Goal: Task Accomplishment & Management: Manage account settings

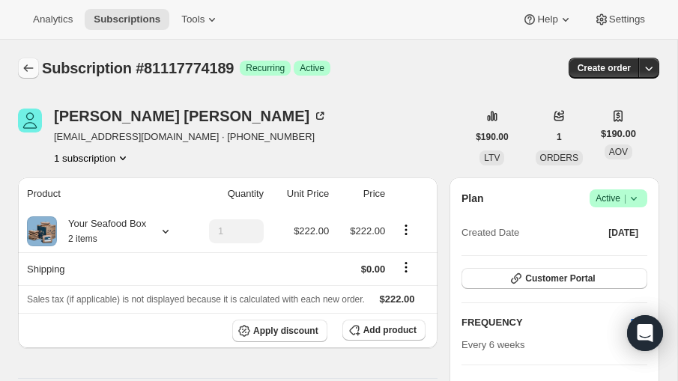
click at [31, 66] on icon "Subscriptions" at bounding box center [28, 68] width 15 height 15
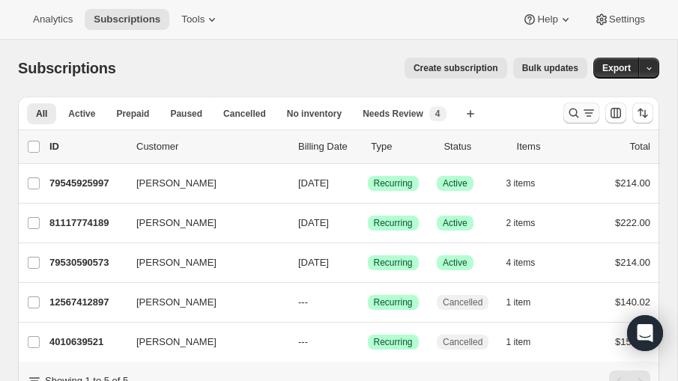
click at [584, 110] on icon "Search and filter results" at bounding box center [588, 113] width 15 height 15
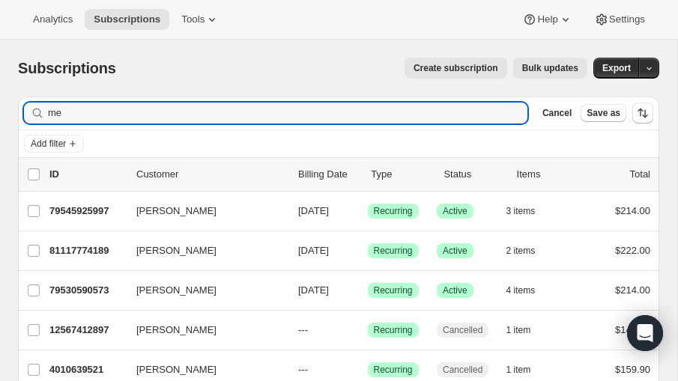
type input "m"
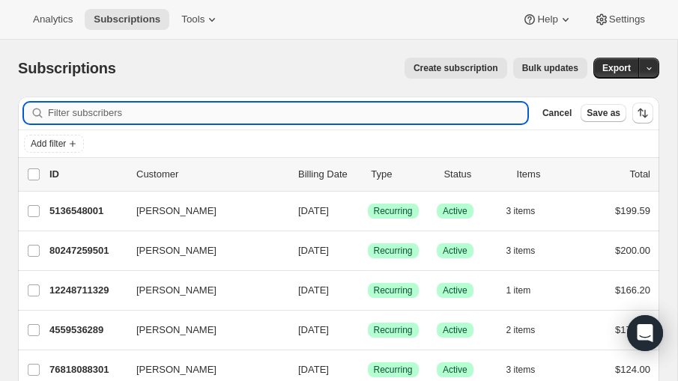
type input "J"
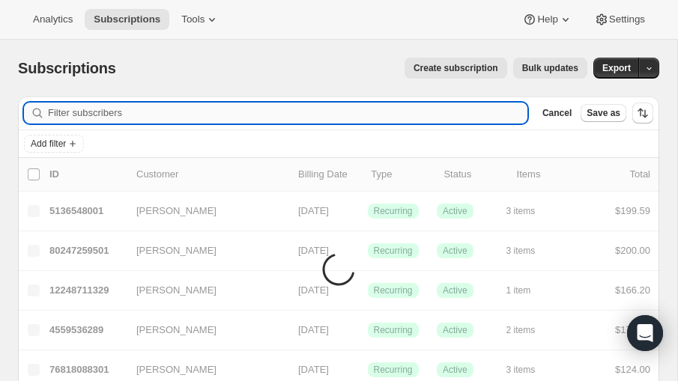
type input "H"
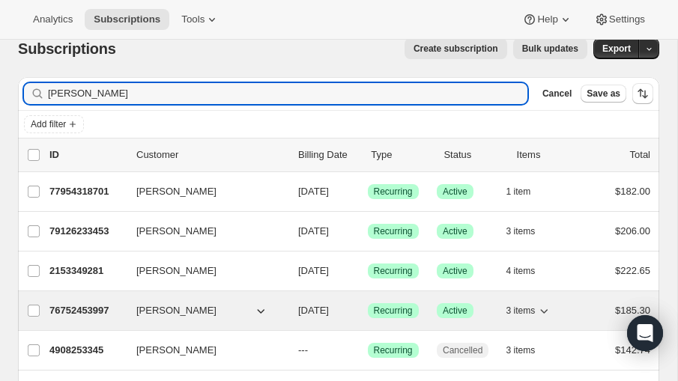
scroll to position [21, 0]
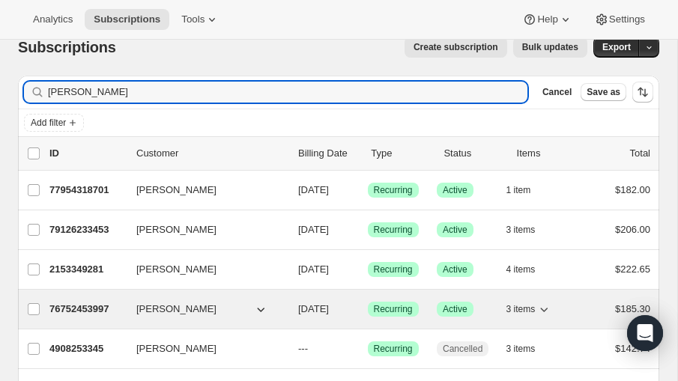
type input "Jha"
click at [94, 305] on p "76752453997" at bounding box center [86, 309] width 75 height 15
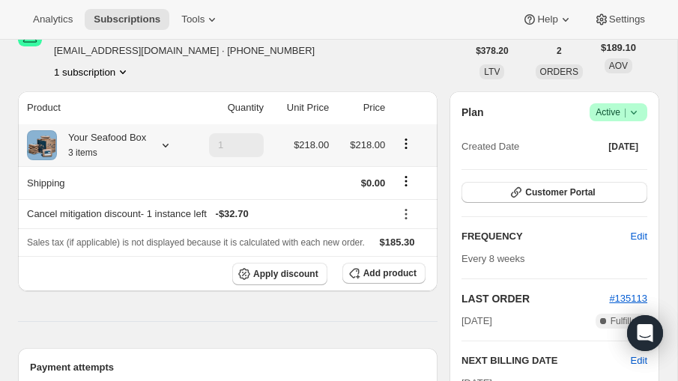
scroll to position [88, 0]
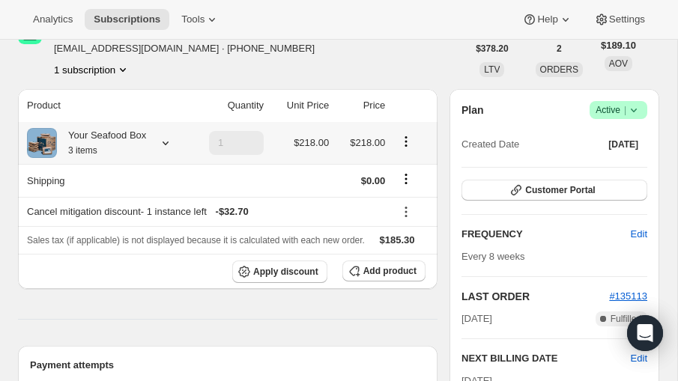
click at [160, 140] on div at bounding box center [162, 143] width 21 height 15
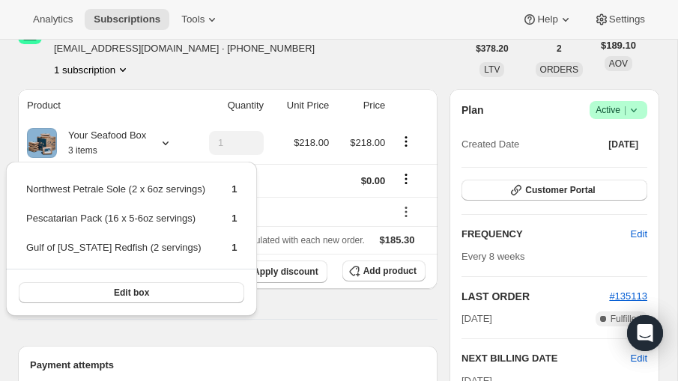
click at [193, 103] on th "Quantity" at bounding box center [227, 105] width 81 height 33
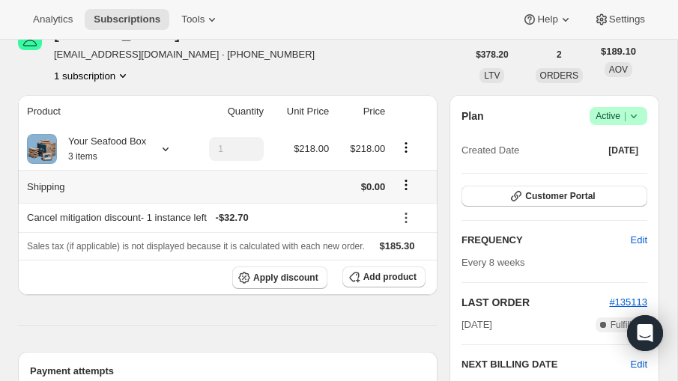
scroll to position [61, 0]
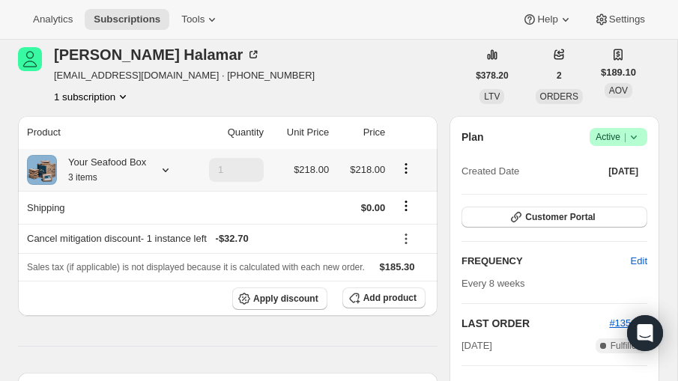
click at [408, 169] on icon "Product actions" at bounding box center [406, 168] width 15 height 15
click at [409, 193] on span "Edit box" at bounding box center [405, 196] width 35 height 11
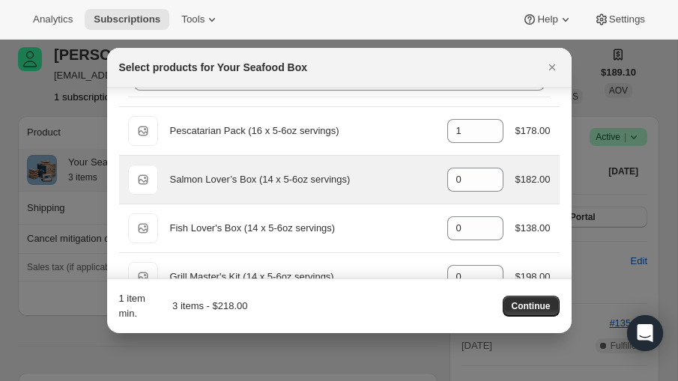
scroll to position [46, 0]
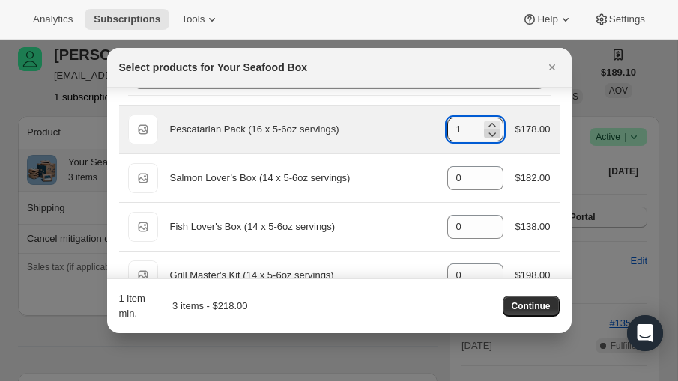
click at [489, 132] on icon ":reb:" at bounding box center [492, 134] width 15 height 15
type input "0"
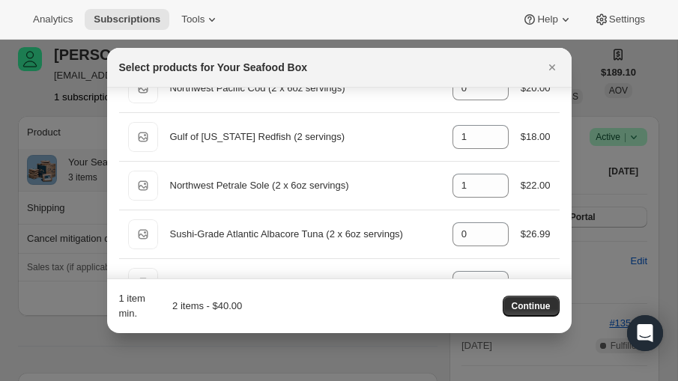
scroll to position [1020, 0]
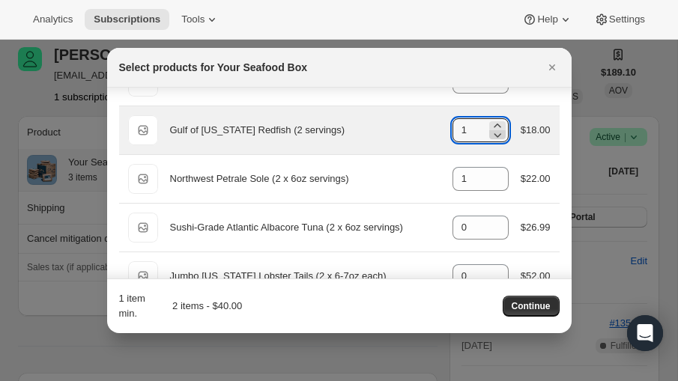
click at [492, 130] on icon ":reb:" at bounding box center [497, 134] width 15 height 15
type input "0"
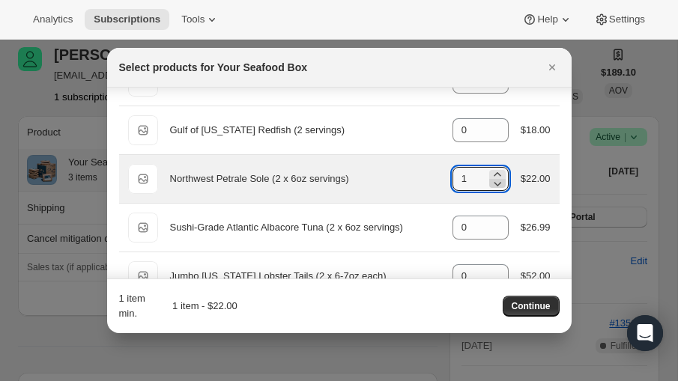
click at [491, 178] on icon ":reb:" at bounding box center [497, 183] width 15 height 15
type input "0"
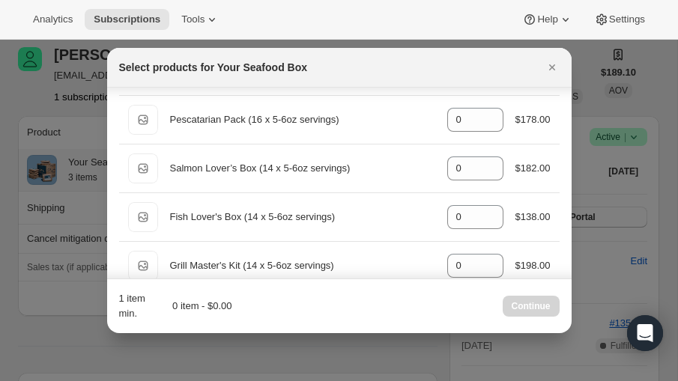
scroll to position [36, 0]
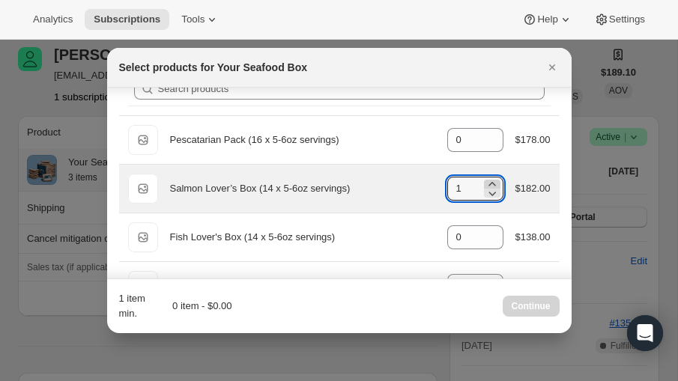
click at [490, 181] on icon ":reb:" at bounding box center [492, 184] width 15 height 15
click at [490, 190] on icon ":reb:" at bounding box center [492, 193] width 15 height 15
type input "1"
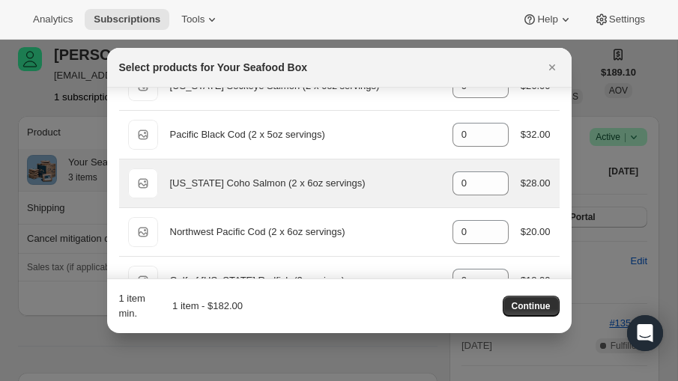
scroll to position [867, 0]
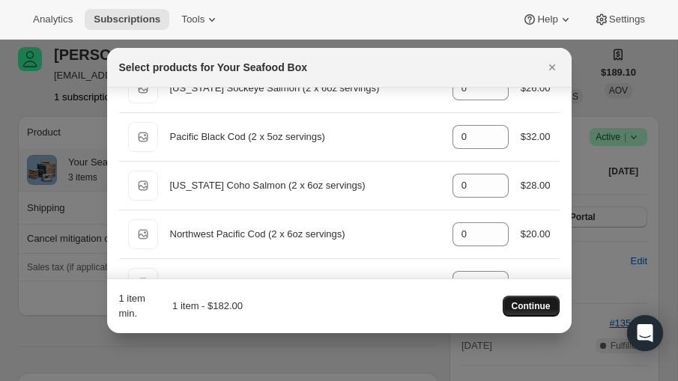
click at [530, 303] on span "Continue" at bounding box center [531, 306] width 39 height 12
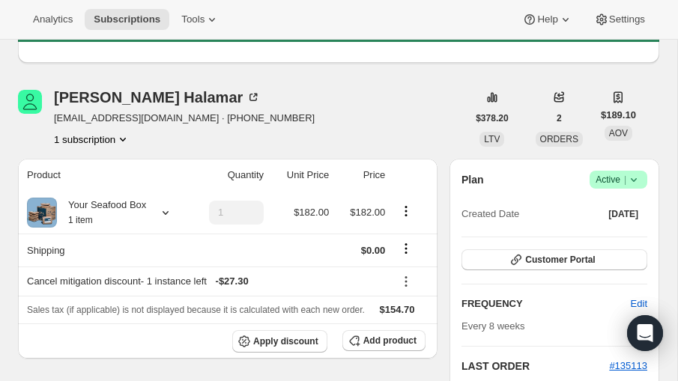
scroll to position [82, 0]
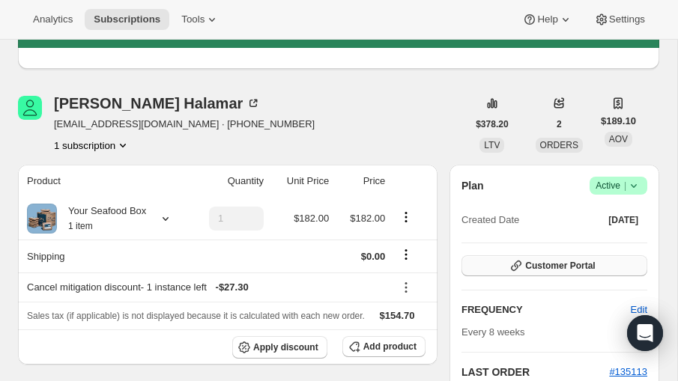
click at [610, 267] on button "Customer Portal" at bounding box center [555, 265] width 186 height 21
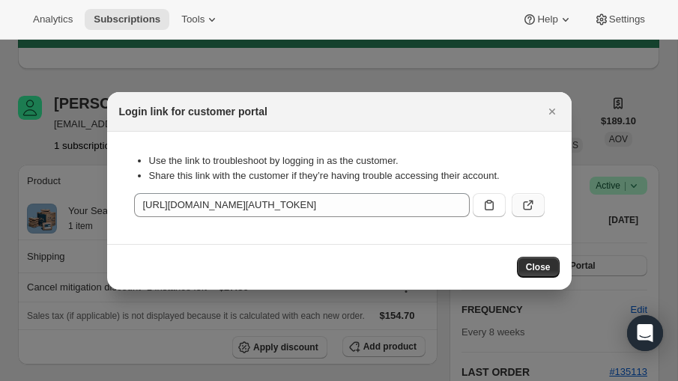
click at [528, 202] on icon ":rhs:" at bounding box center [528, 205] width 15 height 15
click at [556, 107] on icon "Close" at bounding box center [552, 111] width 15 height 15
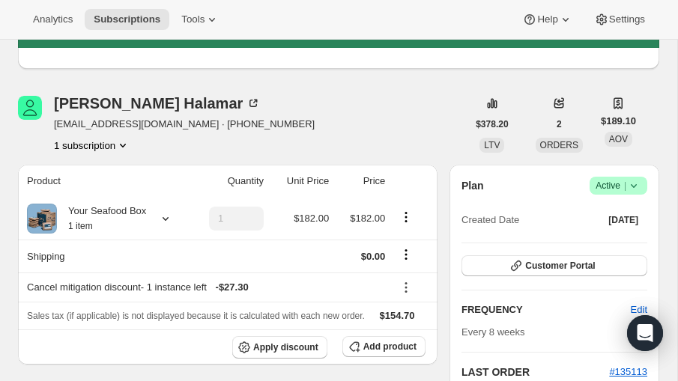
scroll to position [93, 0]
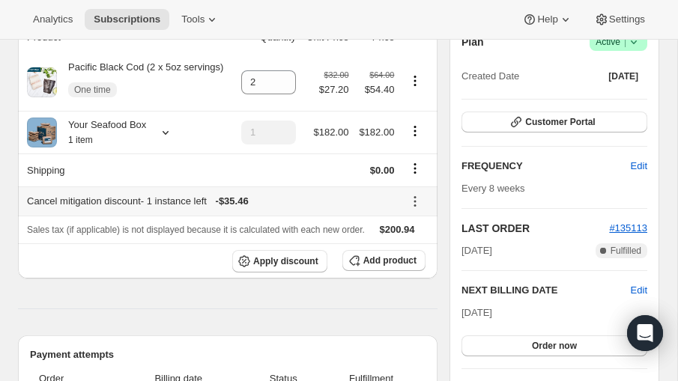
scroll to position [152, 0]
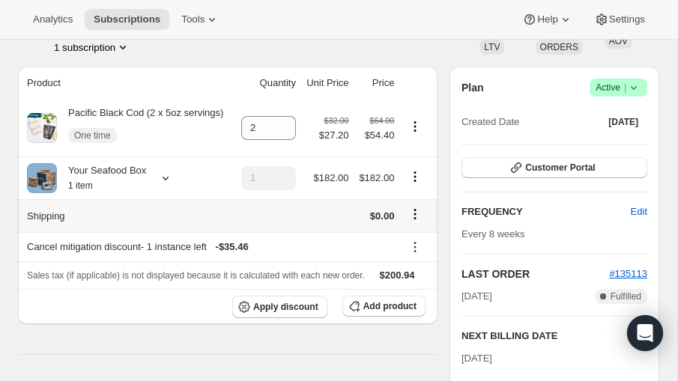
scroll to position [118, 0]
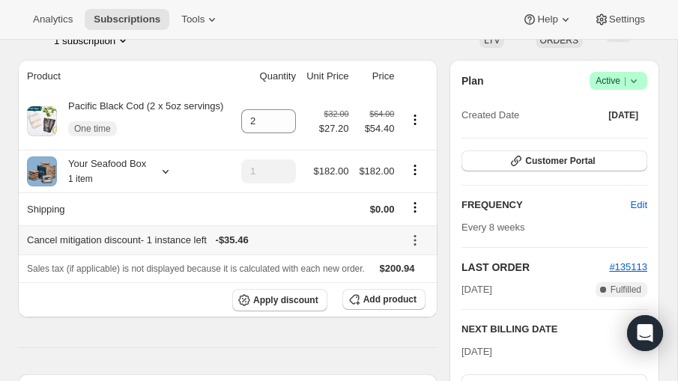
click at [418, 248] on icon at bounding box center [415, 240] width 15 height 15
click at [408, 285] on span "Edit" at bounding box center [406, 283] width 16 height 11
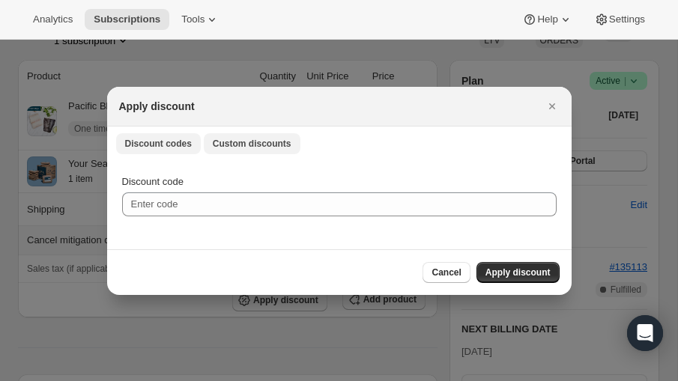
click at [258, 148] on span "Custom discounts" at bounding box center [252, 144] width 79 height 12
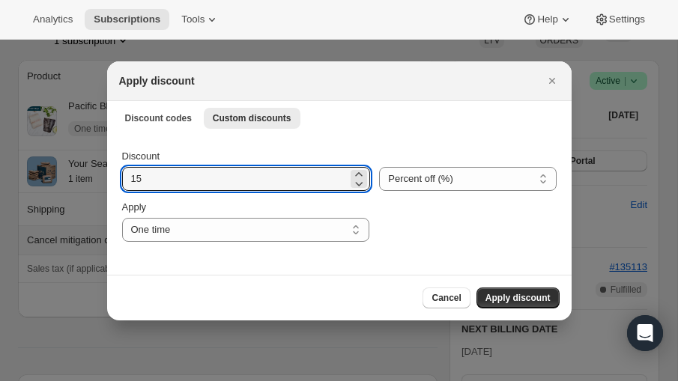
drag, startPoint x: 173, startPoint y: 181, endPoint x: 105, endPoint y: 174, distance: 68.6
type input "32"
click at [464, 181] on select "Percent off (%) Amount off ($)" at bounding box center [467, 179] width 177 height 24
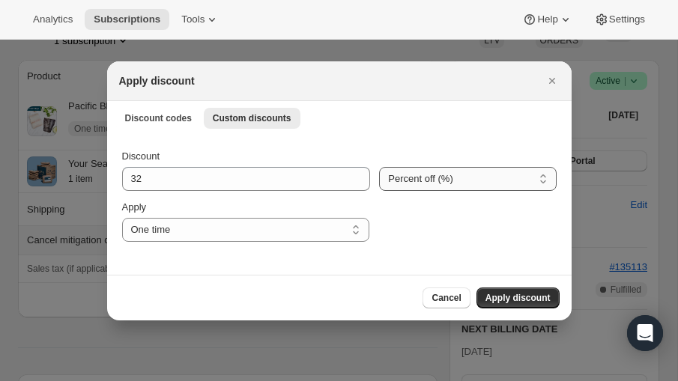
select select "fixed"
click at [379, 167] on select "Percent off (%) Amount off ($)" at bounding box center [467, 179] width 177 height 24
click at [538, 295] on span "Apply discount" at bounding box center [517, 298] width 65 height 12
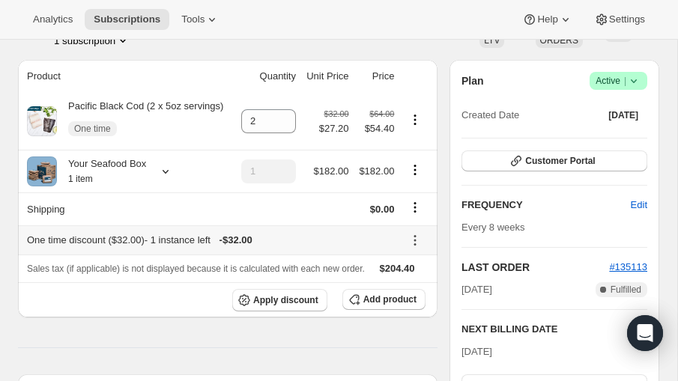
click at [414, 248] on icon at bounding box center [415, 240] width 15 height 15
click at [407, 287] on span "Edit" at bounding box center [406, 283] width 16 height 11
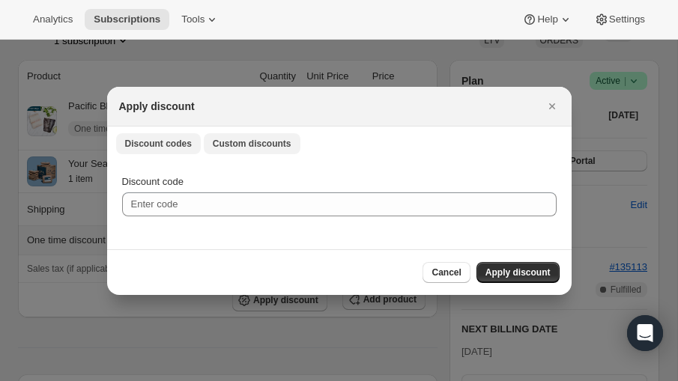
click at [247, 145] on span "Custom discounts" at bounding box center [252, 144] width 79 height 12
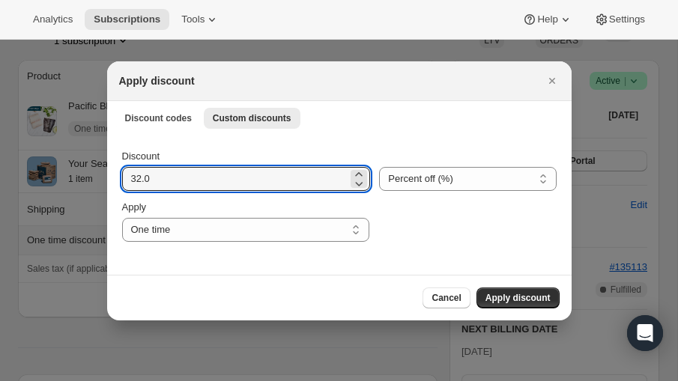
drag, startPoint x: 169, startPoint y: 179, endPoint x: 102, endPoint y: 176, distance: 66.7
type input "236"
click at [425, 178] on select "Percent off (%) Amount off ($)" at bounding box center [467, 179] width 177 height 24
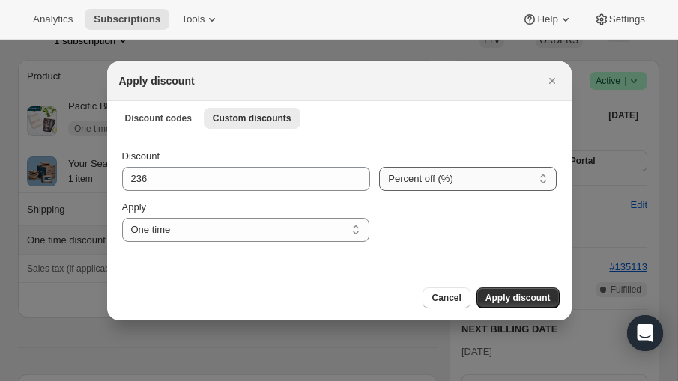
select select "fixed"
click at [379, 167] on select "Percent off (%) Amount off ($)" at bounding box center [467, 179] width 177 height 24
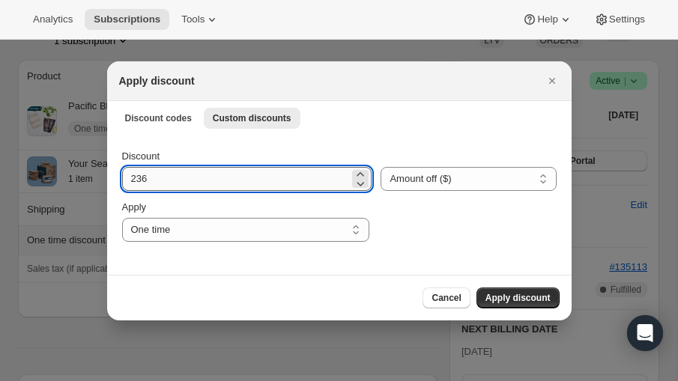
click at [162, 181] on input "236" at bounding box center [236, 179] width 228 height 24
type input "236.40"
click at [536, 297] on span "Apply discount" at bounding box center [517, 298] width 65 height 12
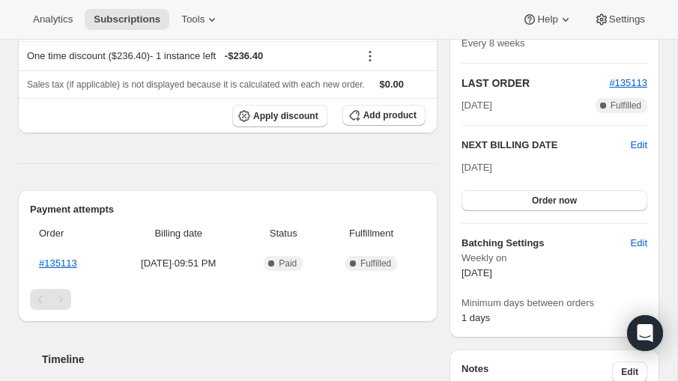
scroll to position [298, 0]
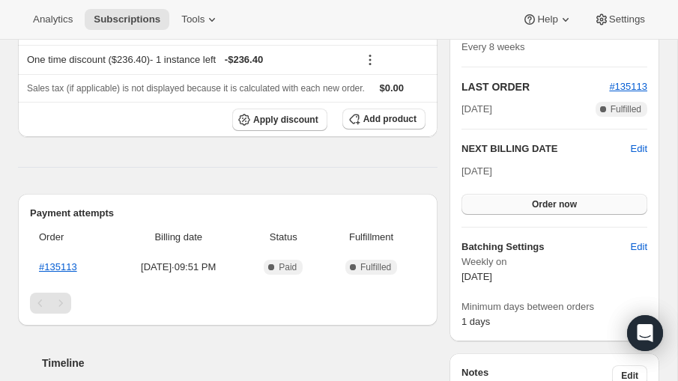
click at [536, 205] on span "Order now" at bounding box center [554, 205] width 45 height 12
click at [549, 200] on span "Click to confirm" at bounding box center [555, 205] width 68 height 12
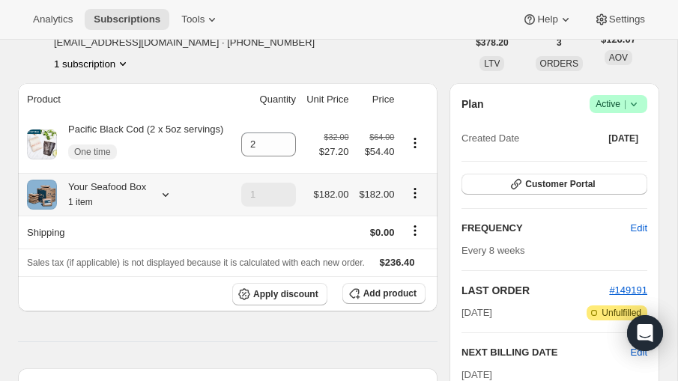
scroll to position [102, 0]
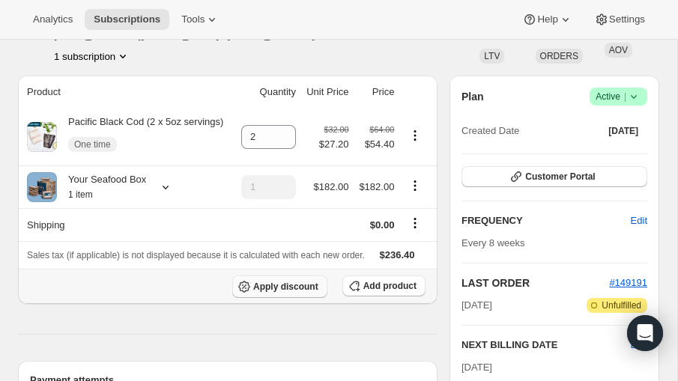
click at [276, 293] on span "Apply discount" at bounding box center [285, 287] width 65 height 12
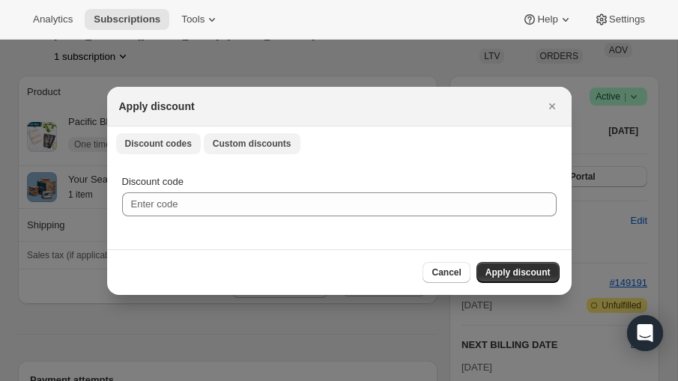
click at [251, 143] on span "Custom discounts" at bounding box center [252, 144] width 79 height 12
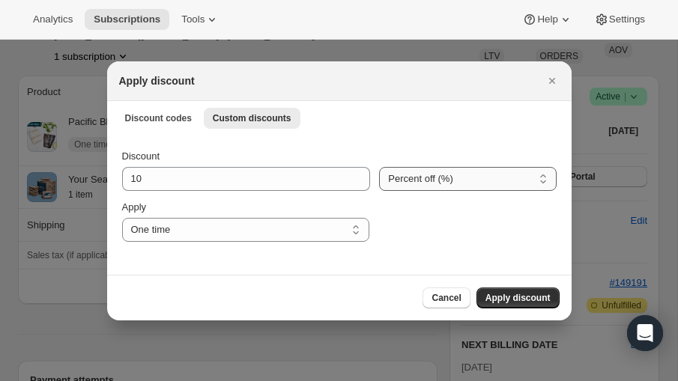
click at [438, 174] on select "Percent off (%) Amount off ($)" at bounding box center [467, 179] width 177 height 24
select select "fixed"
click at [379, 167] on select "Percent off (%) Amount off ($)" at bounding box center [467, 179] width 177 height 24
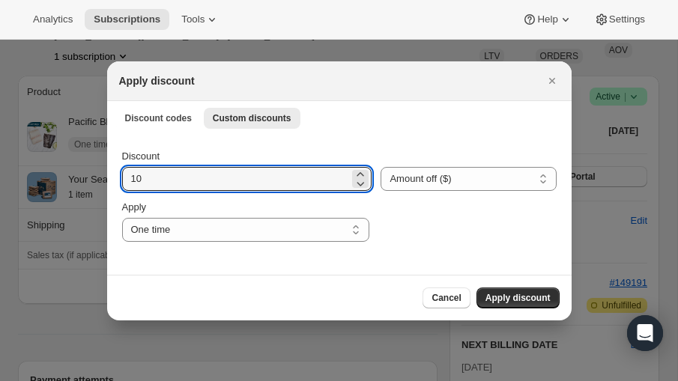
drag, startPoint x: 145, startPoint y: 179, endPoint x: 93, endPoint y: 178, distance: 52.5
type input "45.60"
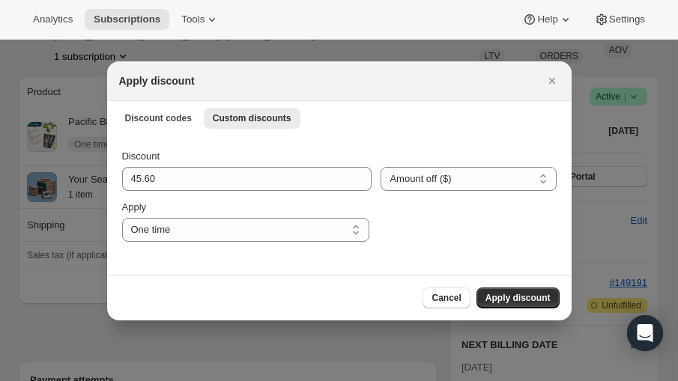
click at [536, 295] on span "Apply discount" at bounding box center [517, 298] width 65 height 12
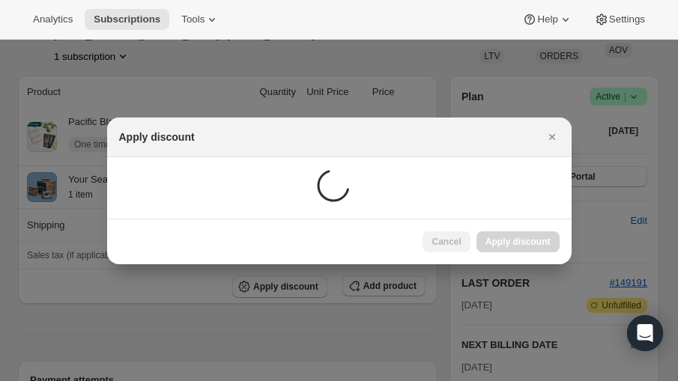
scroll to position [102, 0]
